Goal: Information Seeking & Learning: Learn about a topic

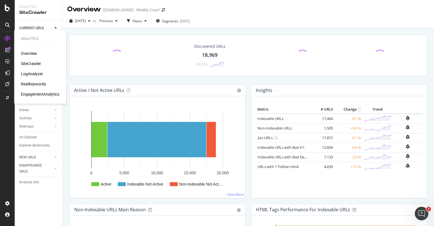
click at [40, 84] on div "RealKeywords" at bounding box center [33, 84] width 25 height 6
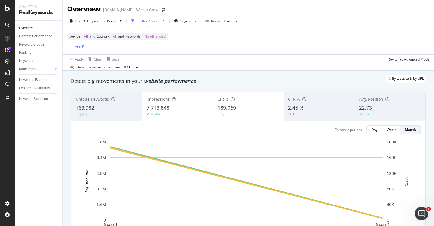
click at [234, 42] on div "Device = All and Country = All and Keywords = Non-Branded Add Filter" at bounding box center [248, 41] width 362 height 26
drag, startPoint x: 234, startPoint y: 42, endPoint x: 228, endPoint y: 42, distance: 5.9
click at [228, 42] on div "Device = All and Country = All and Keywords = Non-Branded Add Filter" at bounding box center [248, 41] width 362 height 26
click at [212, 42] on div "Device = All and Country = All and Keywords = Non-Branded Add Filter" at bounding box center [248, 41] width 362 height 26
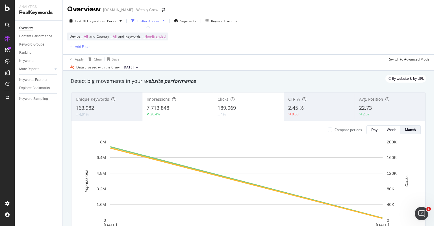
click at [257, 46] on div "Device = All and Country = All and Keywords = Non-Branded Add Filter" at bounding box center [248, 41] width 362 height 26
drag, startPoint x: 257, startPoint y: 46, endPoint x: 317, endPoint y: 42, distance: 60.6
click at [317, 42] on div "Device = All and Country = All and Keywords = Non-Branded Add Filter" at bounding box center [248, 41] width 362 height 26
click at [355, 43] on div "Device = All and Country = All and Keywords = Non-Branded Add Filter" at bounding box center [248, 41] width 362 height 26
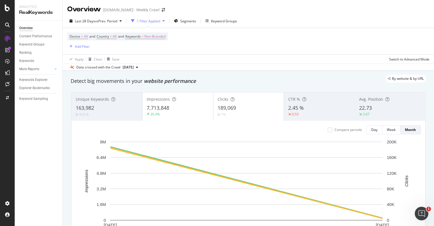
click at [355, 43] on div "Device = All and Country = All and Keywords = Non-Branded Add Filter" at bounding box center [248, 41] width 362 height 26
click at [347, 42] on div "Device = All and Country = All and Keywords = Non-Branded Add Filter" at bounding box center [248, 41] width 362 height 26
click at [343, 42] on div "Device = All and Country = All and Keywords = Non-Branded Add Filter" at bounding box center [248, 41] width 362 height 26
click at [339, 42] on div "Device = All and Country = All and Keywords = Non-Branded Add Filter" at bounding box center [248, 41] width 362 height 26
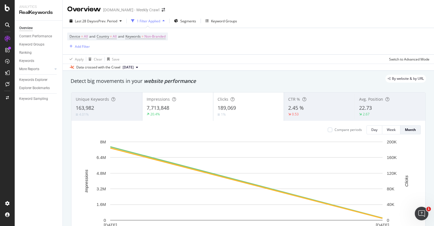
click at [339, 42] on div "Device = All and Country = All and Keywords = Non-Branded Add Filter" at bounding box center [248, 41] width 362 height 26
click at [341, 42] on div "Device = All and Country = All and Keywords = Non-Branded Add Filter" at bounding box center [248, 41] width 362 height 26
click at [342, 43] on div "Device = All and Country = All and Keywords = Non-Branded Add Filter" at bounding box center [248, 41] width 362 height 26
click at [343, 43] on div "Device = All and Country = All and Keywords = Non-Branded Add Filter" at bounding box center [248, 41] width 362 height 26
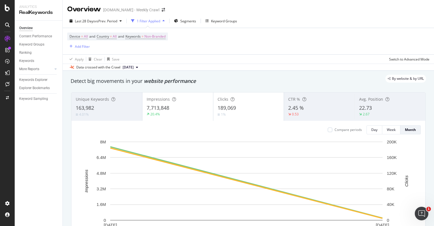
click at [343, 42] on div "Device = All and Country = All and Keywords = Non-Branded Add Filter" at bounding box center [248, 41] width 362 height 26
click at [342, 42] on div "Device = All and Country = All and Keywords = Non-Branded Add Filter" at bounding box center [248, 41] width 362 height 26
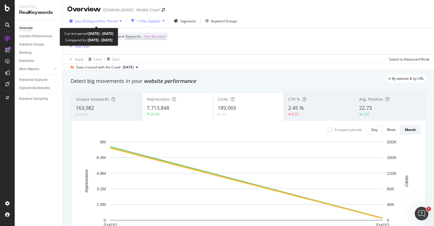
click at [100, 19] on span "vs Prev. Period" at bounding box center [106, 21] width 22 height 5
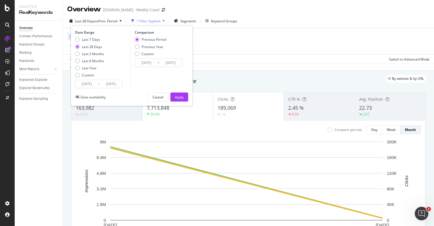
click at [94, 84] on input "2025/08/05" at bounding box center [86, 84] width 23 height 8
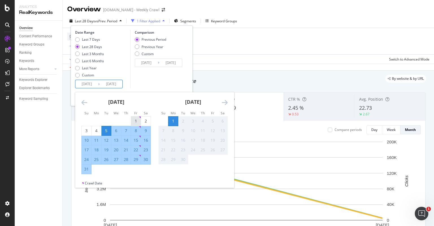
click at [132, 121] on div "1" at bounding box center [136, 121] width 10 height 6
type input "2025/08/01"
type input "2025/06/30"
type input "2025/07/31"
click at [88, 169] on div "31" at bounding box center [87, 169] width 10 height 6
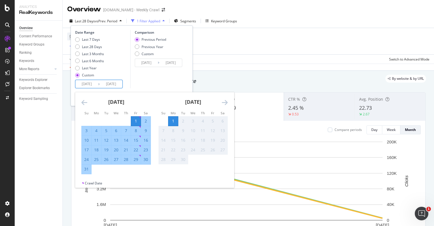
type input "2025/08/31"
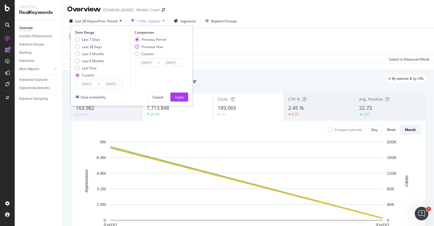
click at [148, 46] on div "Previous Year" at bounding box center [152, 46] width 22 height 5
type input "2024/08/02"
type input "2024/09/01"
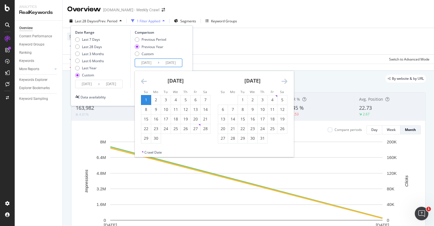
click at [152, 64] on input "2024/08/02" at bounding box center [146, 63] width 23 height 8
click at [145, 81] on icon "Move backward to switch to the previous month." at bounding box center [144, 81] width 6 height 7
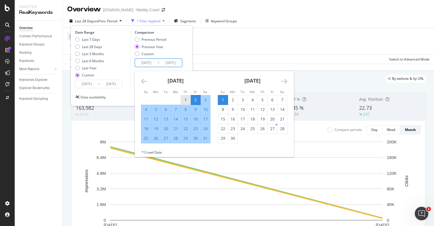
click at [184, 99] on div "1" at bounding box center [186, 100] width 10 height 6
type input "2024/08/01"
click at [208, 140] on div "31" at bounding box center [206, 138] width 10 height 6
type input "2024/08/31"
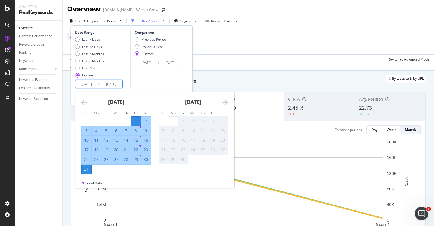
click at [88, 85] on input "2025/08/01" at bounding box center [86, 84] width 23 height 8
click at [86, 101] on icon "Move backward to switch to the previous month." at bounding box center [84, 102] width 6 height 7
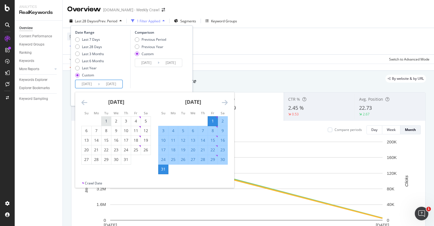
click at [107, 121] on div "1" at bounding box center [106, 121] width 10 height 6
type input "2025/07/01"
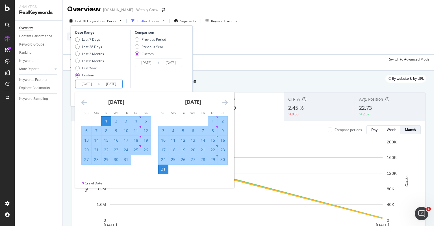
click at [127, 160] on div "31" at bounding box center [126, 159] width 10 height 6
type input "2025/07/31"
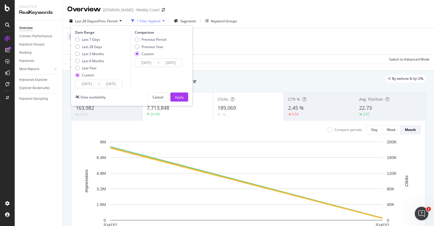
click at [150, 43] on div "Previous Period Previous Year Custom" at bounding box center [150, 47] width 31 height 21
click at [151, 44] on div "Previous Year" at bounding box center [152, 46] width 22 height 5
type input "2024/07/02"
type input "2024/08/01"
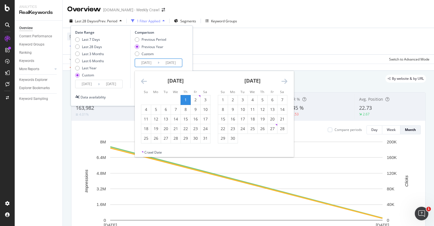
click at [151, 60] on input "2024/07/02" at bounding box center [146, 63] width 23 height 8
click at [145, 84] on div "Move backward to switch to the previous month." at bounding box center [144, 81] width 6 height 7
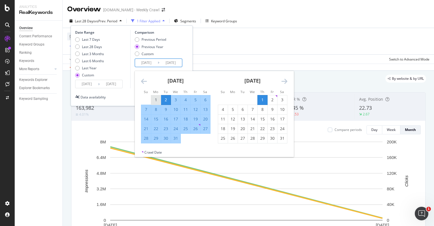
click at [158, 101] on div "1" at bounding box center [156, 100] width 10 height 6
type input "2024/07/01"
click at [177, 136] on div "31" at bounding box center [176, 138] width 10 height 6
type input "2024/07/31"
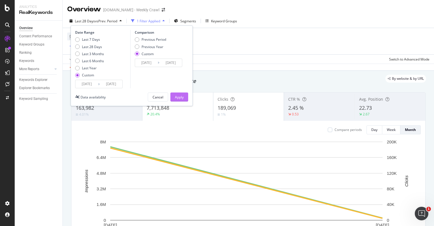
click at [176, 96] on div "Apply" at bounding box center [179, 97] width 9 height 5
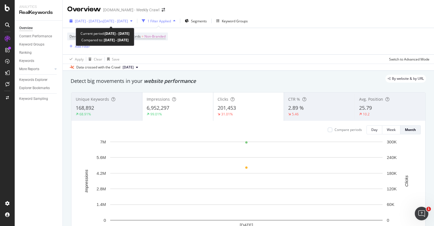
click at [100, 23] on span "2025 Jul. 1st - Jul. 31st" at bounding box center [87, 21] width 25 height 5
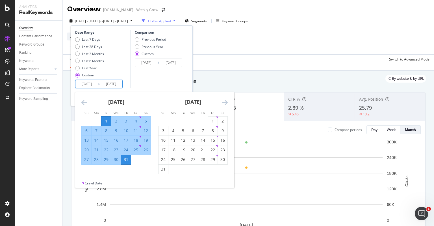
click at [86, 88] on input "2025/07/01" at bounding box center [86, 84] width 23 height 8
click at [212, 120] on div "1" at bounding box center [213, 121] width 10 height 6
type input "2025/08/01"
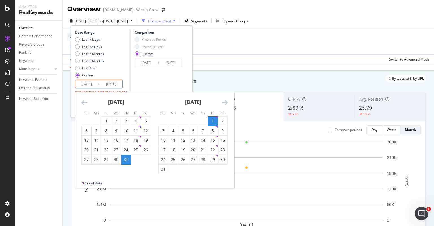
click at [163, 171] on div "31" at bounding box center [163, 169] width 10 height 6
type input "2025/08/31"
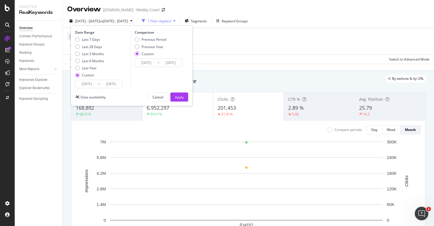
click at [141, 65] on input "2024/07/01" at bounding box center [146, 63] width 23 height 8
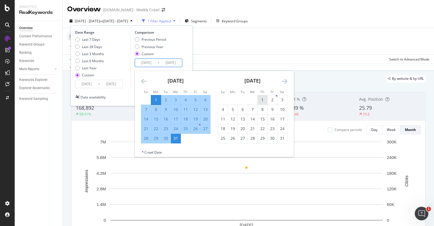
click at [259, 99] on div "1" at bounding box center [263, 100] width 10 height 6
type input "2024/08/01"
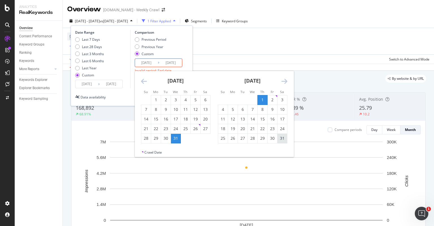
click at [281, 141] on div "31" at bounding box center [282, 138] width 10 height 9
type input "2024/08/31"
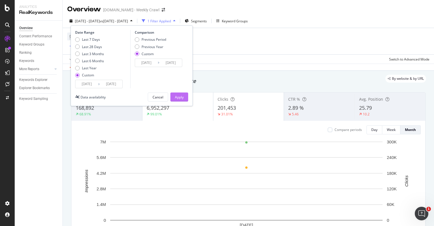
click at [176, 95] on div "Apply" at bounding box center [179, 97] width 9 height 5
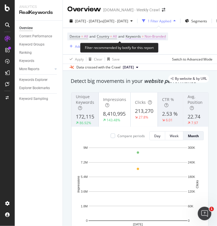
click at [153, 36] on span "Non-Branded" at bounding box center [154, 36] width 21 height 8
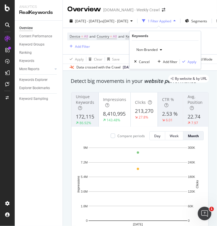
click at [149, 48] on span "Non-Branded" at bounding box center [145, 49] width 23 height 5
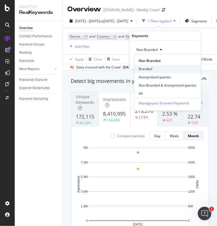
click at [154, 69] on span "Branded" at bounding box center [168, 68] width 58 height 5
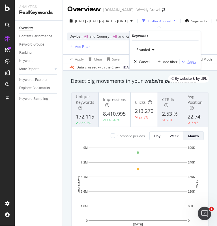
click at [186, 60] on div "button" at bounding box center [184, 61] width 8 height 3
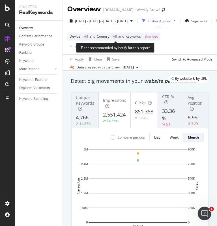
click at [149, 36] on span "Branded" at bounding box center [151, 36] width 14 height 8
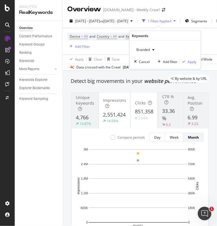
click at [149, 46] on div "Branded" at bounding box center [145, 49] width 23 height 8
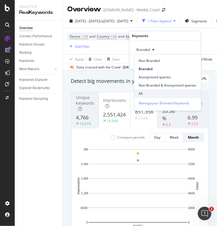
click at [153, 92] on span "All" at bounding box center [168, 93] width 58 height 5
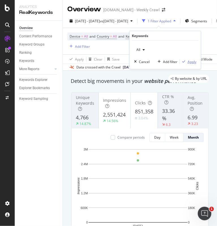
click at [188, 59] on div "Apply" at bounding box center [191, 61] width 9 height 5
